Goal: Information Seeking & Learning: Understand process/instructions

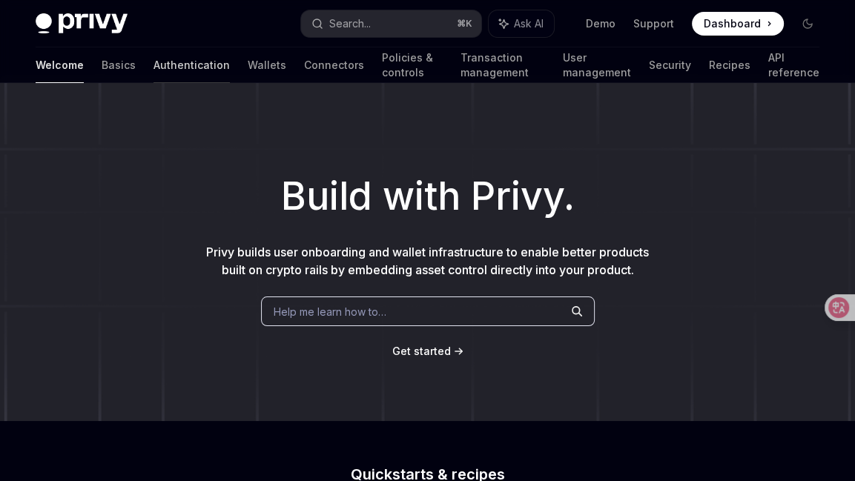
click at [154, 59] on link "Authentication" at bounding box center [192, 65] width 76 height 36
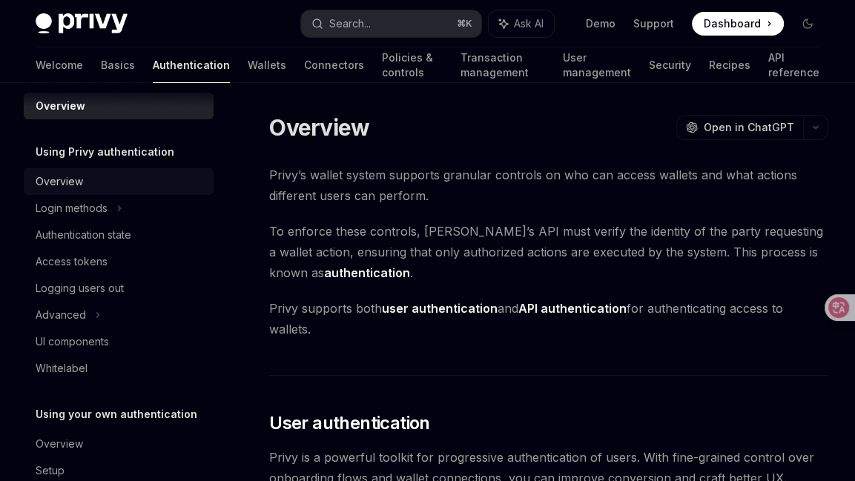
scroll to position [15, 0]
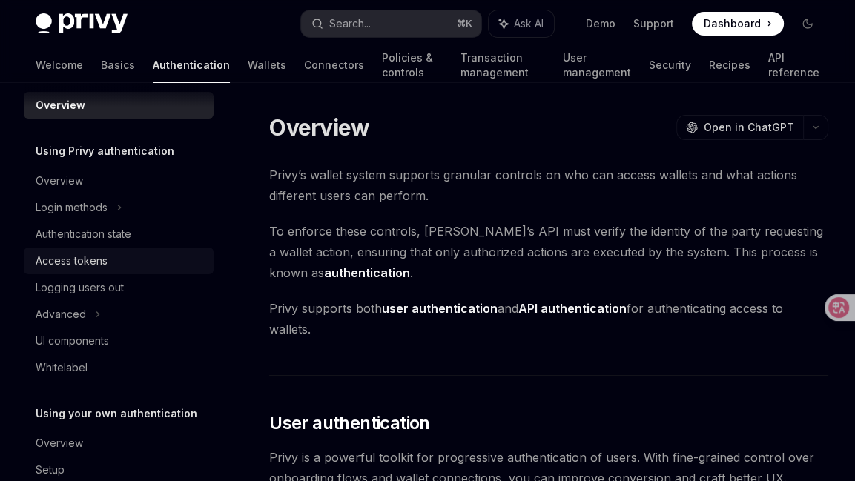
drag, startPoint x: 76, startPoint y: 263, endPoint x: 93, endPoint y: 262, distance: 17.8
click at [76, 263] on div "Access tokens" at bounding box center [72, 261] width 72 height 18
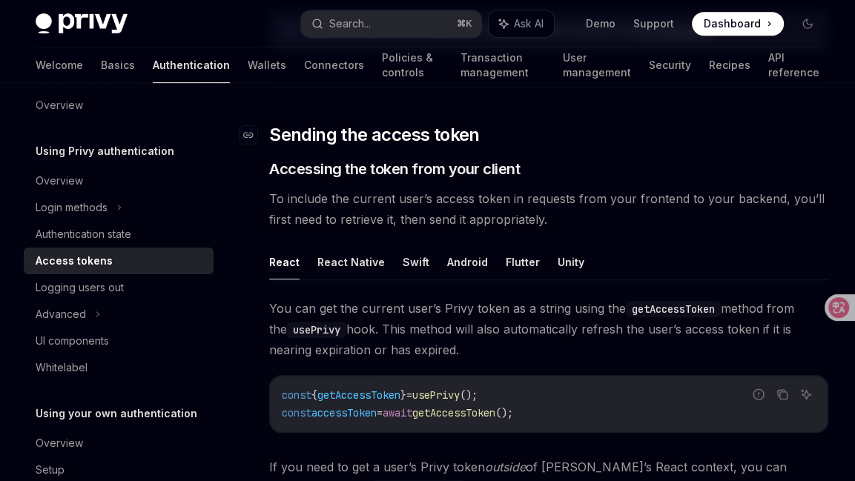
scroll to position [559, 0]
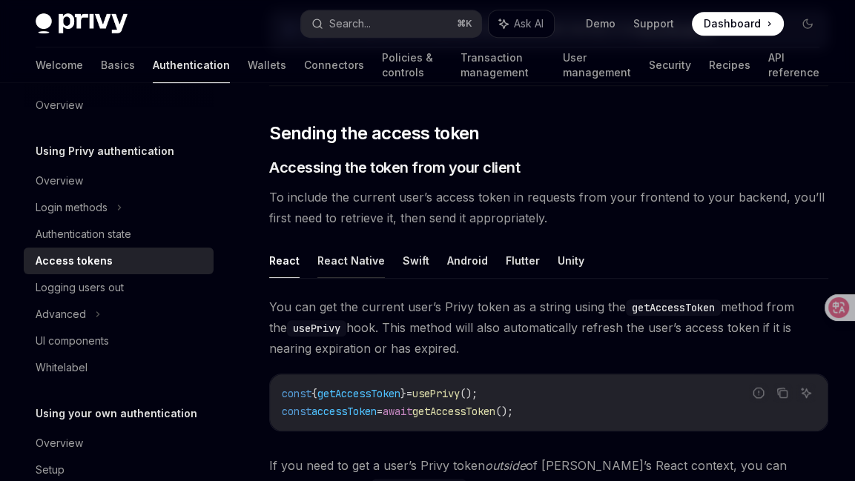
click at [357, 265] on button "React Native" at bounding box center [350, 260] width 67 height 35
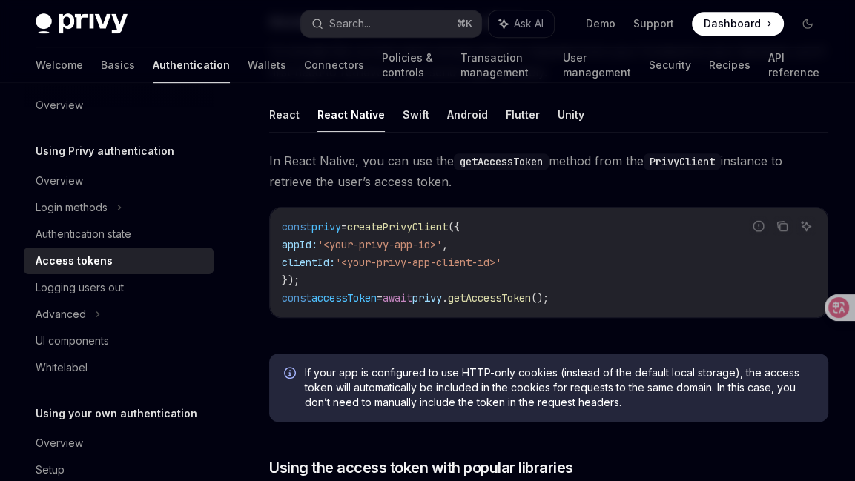
scroll to position [710, 0]
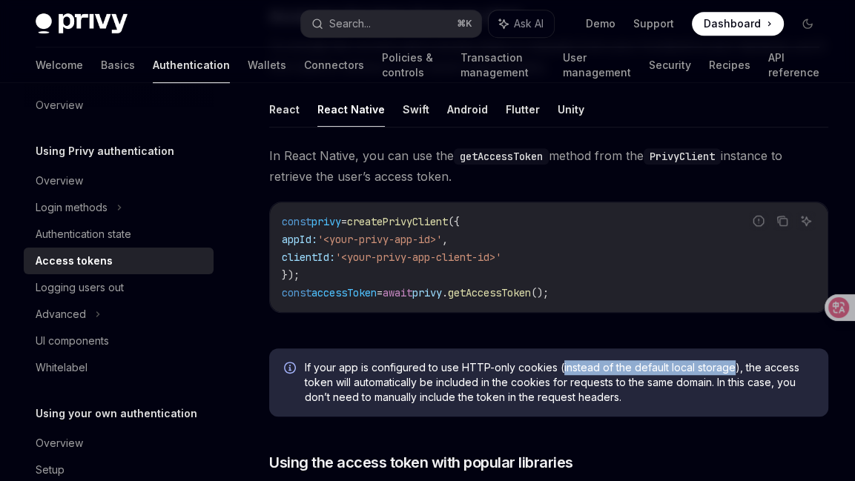
drag, startPoint x: 561, startPoint y: 369, endPoint x: 730, endPoint y: 365, distance: 168.4
click at [730, 365] on span "If your app is configured to use HTTP-only cookies (instead of the default loca…" at bounding box center [559, 382] width 509 height 44
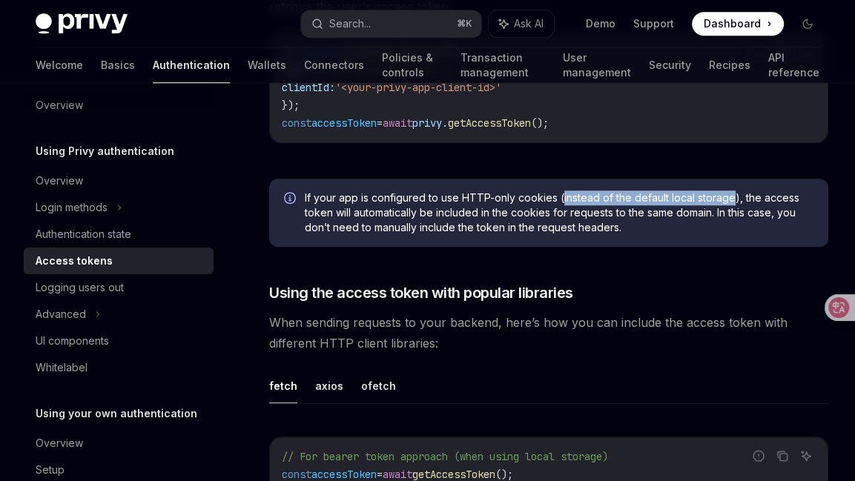
scroll to position [1059, 0]
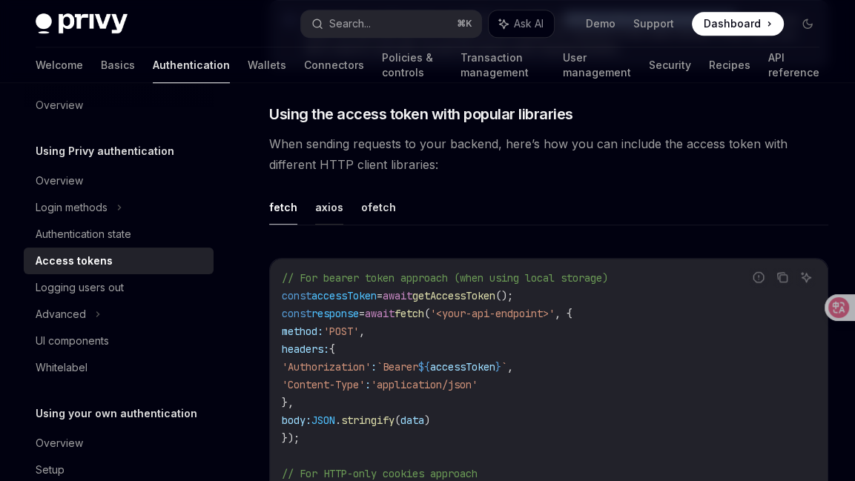
click at [317, 207] on button "axios" at bounding box center [329, 207] width 28 height 35
type textarea "*"
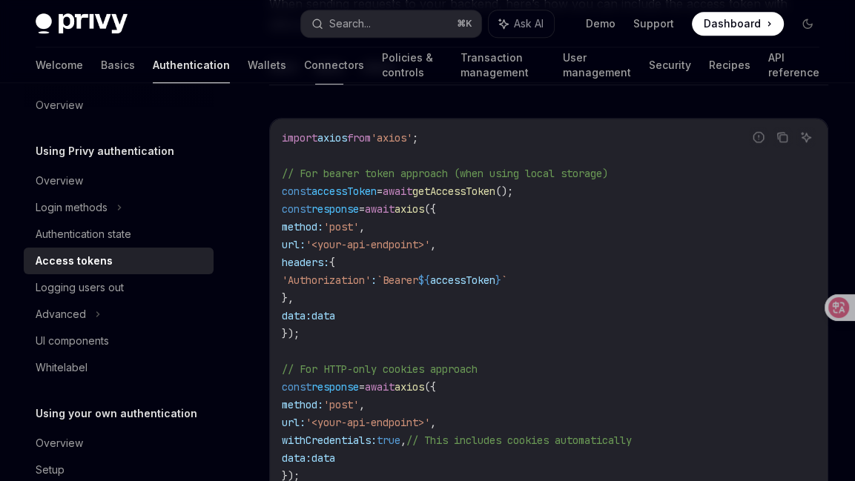
scroll to position [1218, 0]
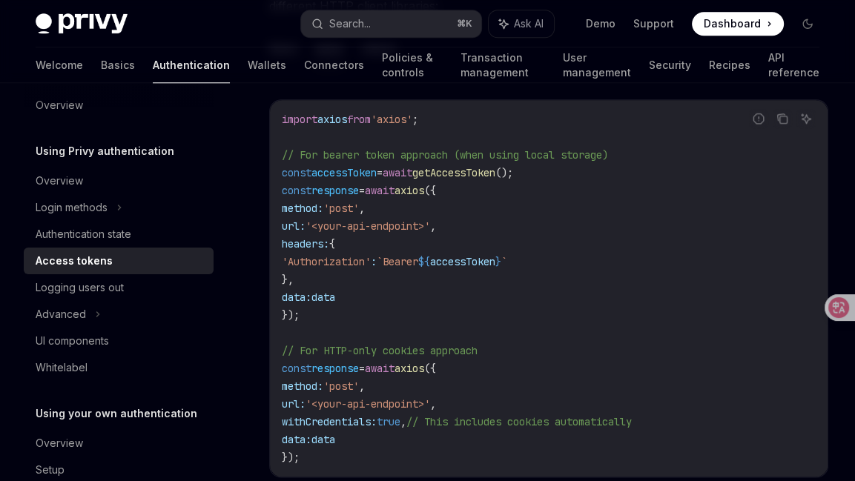
click at [415, 352] on span "// For HTTP-only cookies approach" at bounding box center [380, 350] width 196 height 13
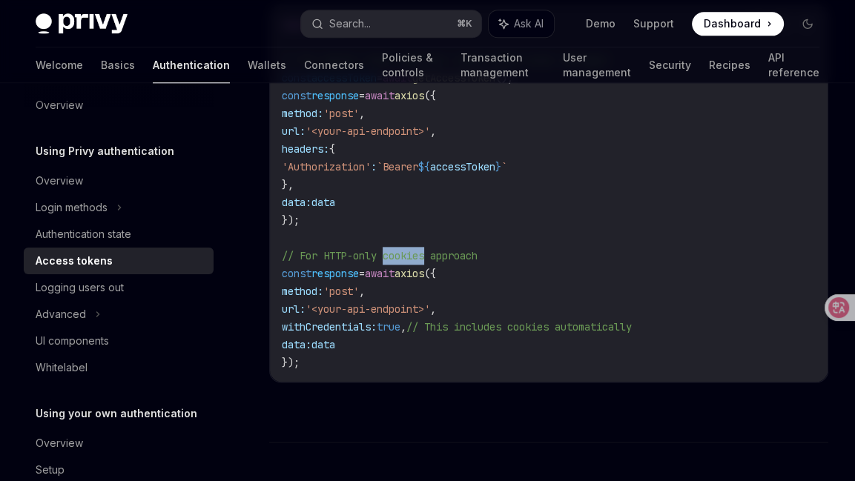
scroll to position [1314, 0]
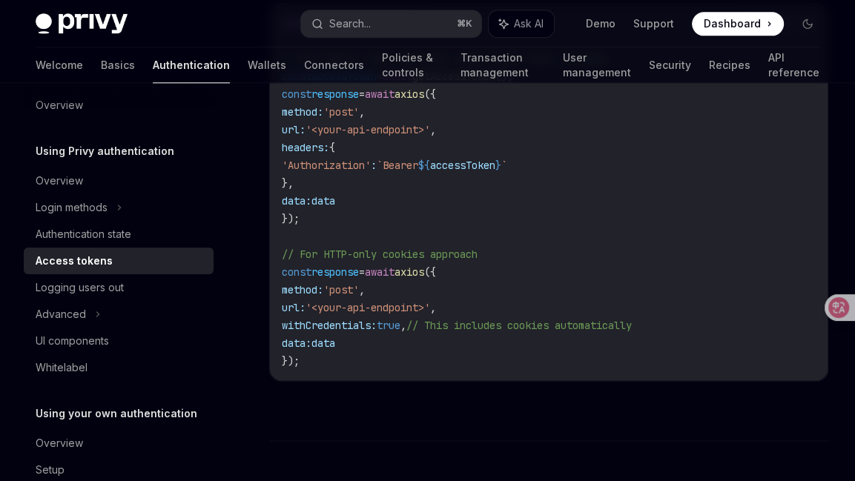
click at [512, 322] on span "// This includes cookies automatically" at bounding box center [518, 325] width 225 height 13
click at [554, 327] on span "// This includes cookies automatically" at bounding box center [518, 325] width 225 height 13
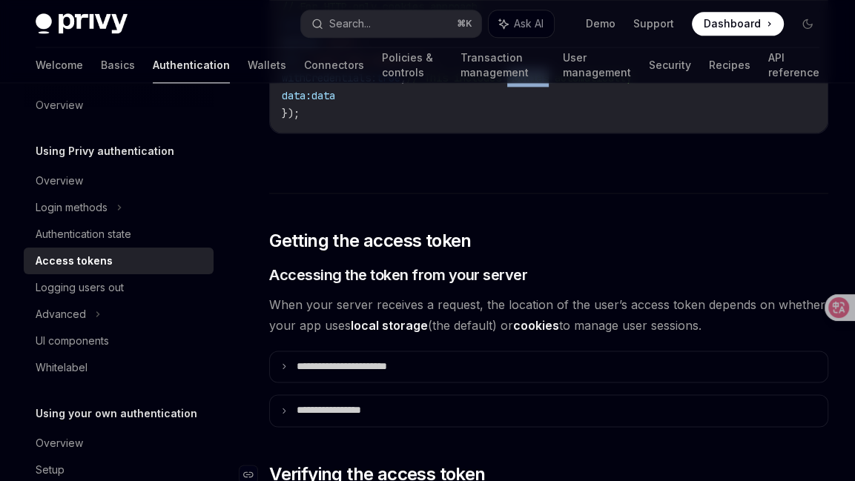
scroll to position [1557, 0]
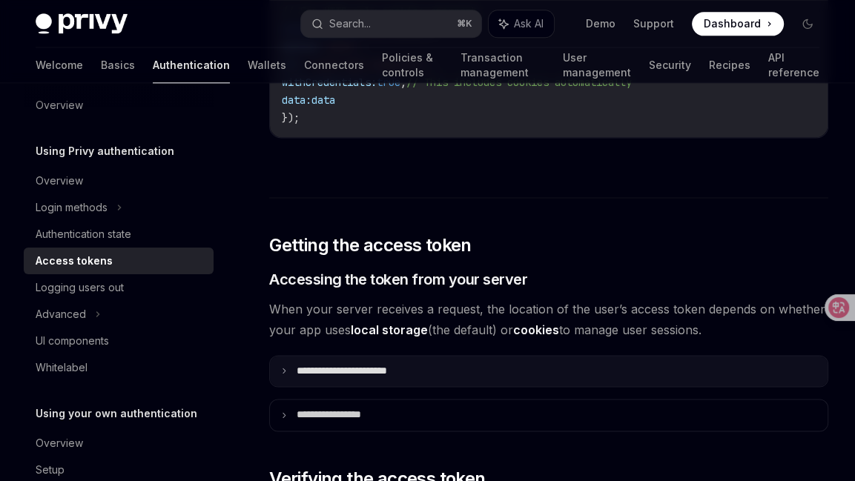
click at [283, 368] on icon at bounding box center [283, 370] width 7 height 7
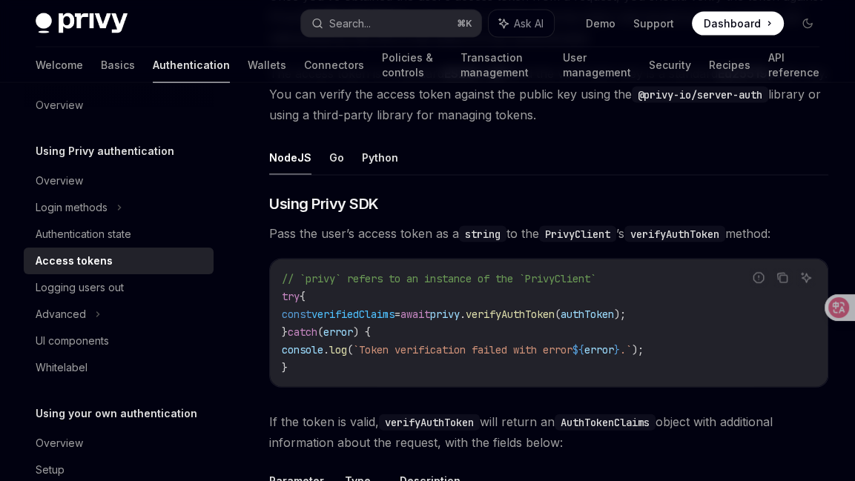
scroll to position [2390, 0]
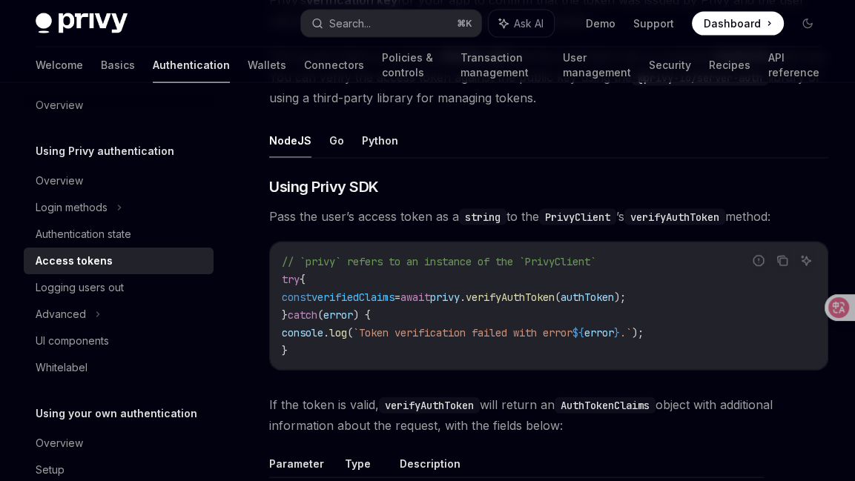
click at [534, 295] on span "verifyAuthToken" at bounding box center [510, 297] width 89 height 13
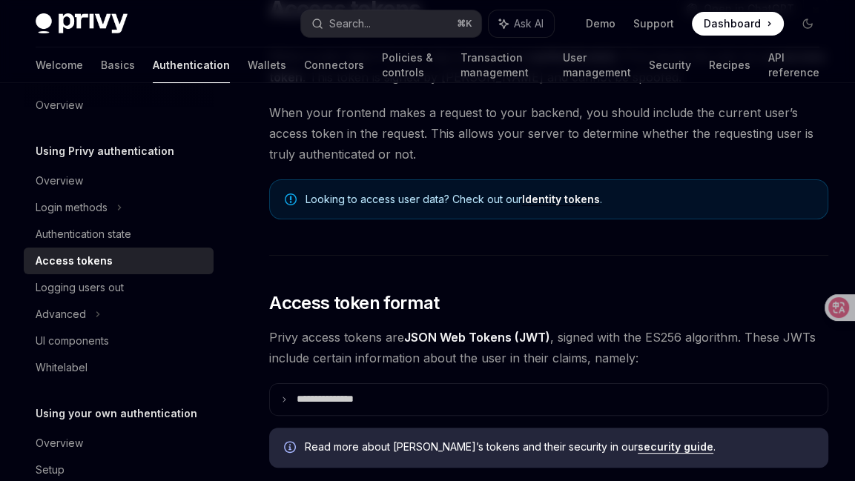
scroll to position [0, 0]
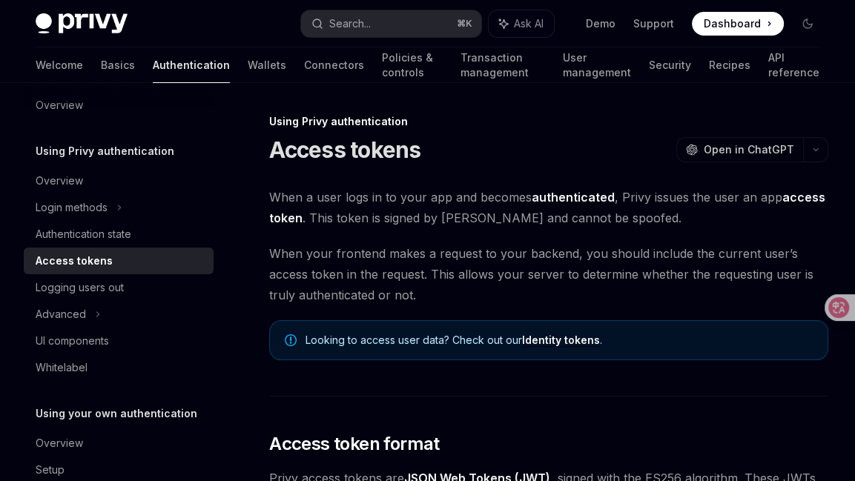
click at [495, 141] on div "Access tokens OpenAI Open in ChatGPT" at bounding box center [548, 149] width 559 height 27
